Goal: Navigation & Orientation: Find specific page/section

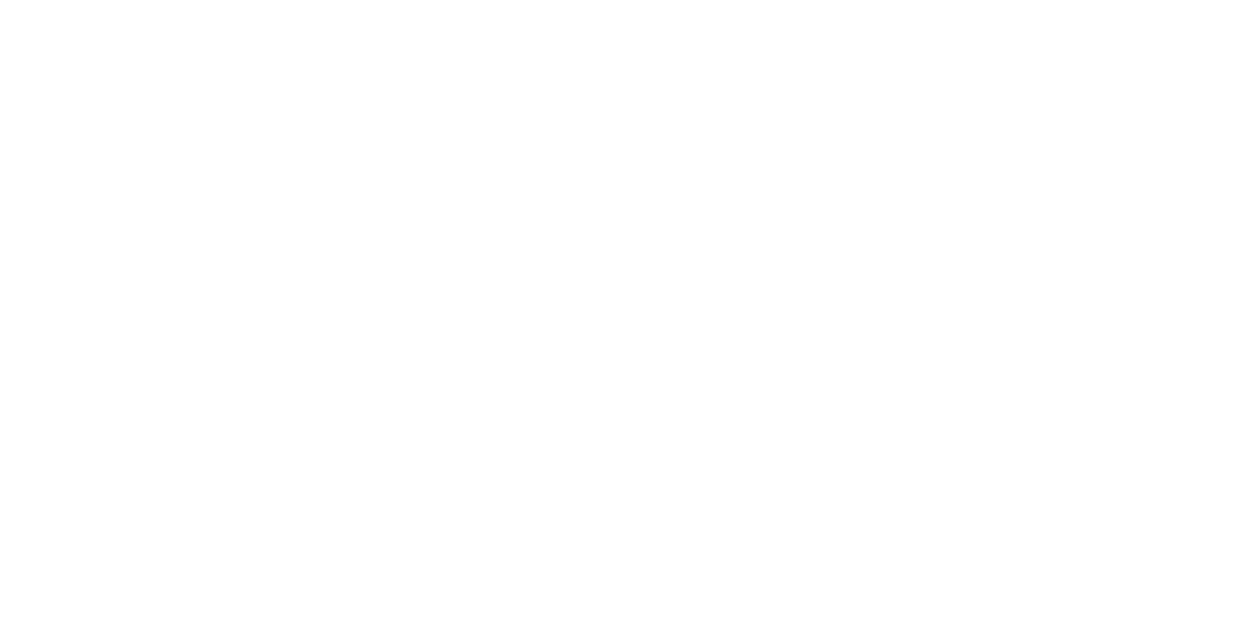
drag, startPoint x: 1008, startPoint y: 3, endPoint x: 507, endPoint y: 44, distance: 502.9
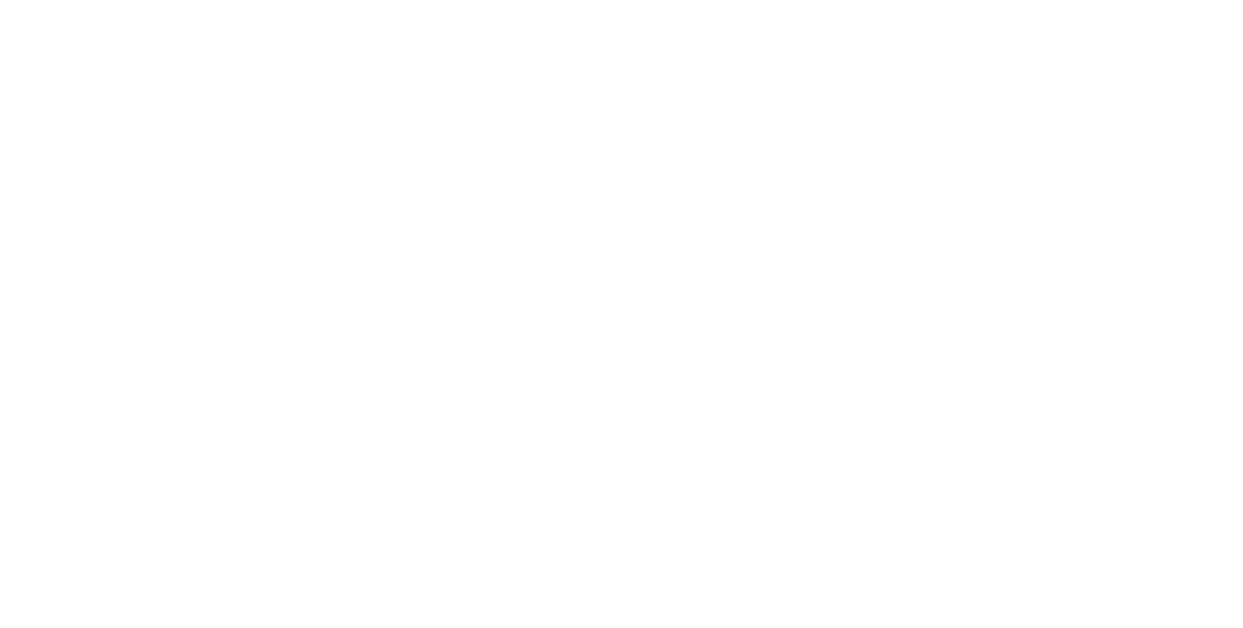
scroll to position [453, 0]
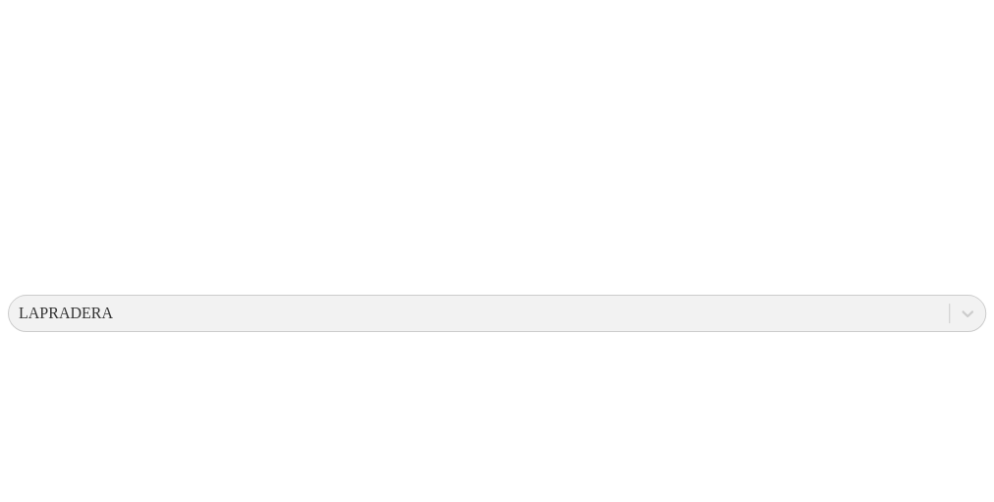
scroll to position [1491, 0]
drag, startPoint x: 1097, startPoint y: 0, endPoint x: 547, endPoint y: 26, distance: 549.9
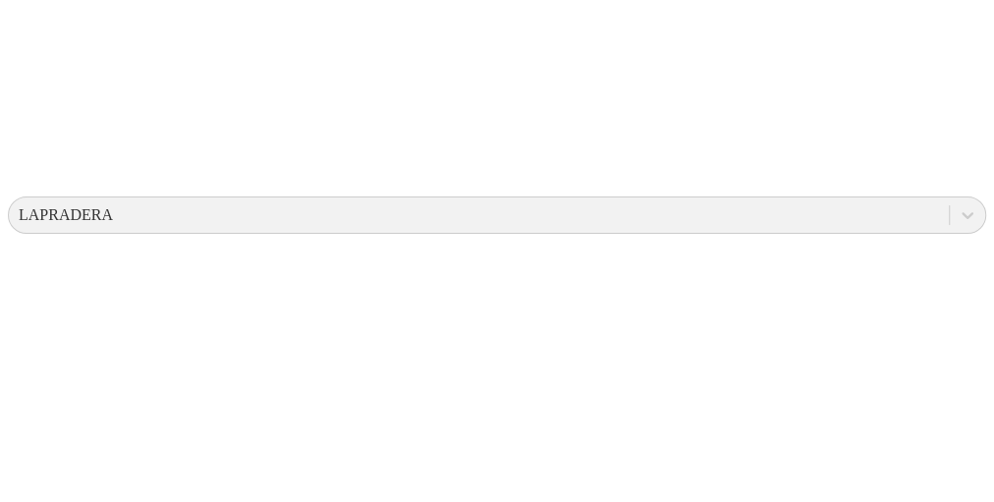
scroll to position [606, 0]
